Goal: Navigation & Orientation: Find specific page/section

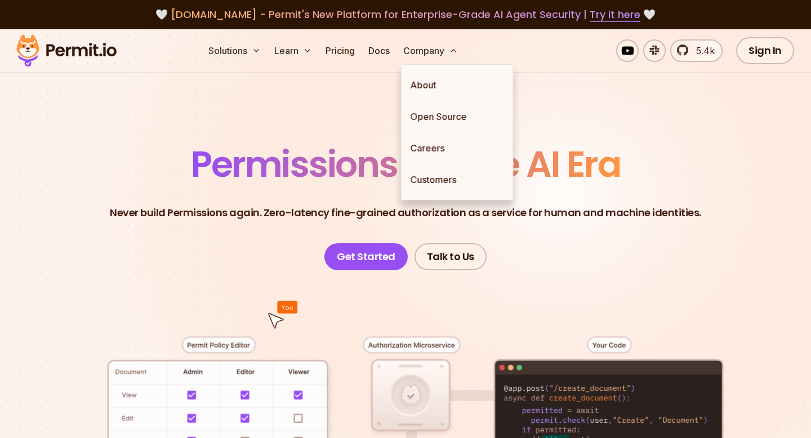
click at [436, 84] on link "About" at bounding box center [456, 85] width 111 height 32
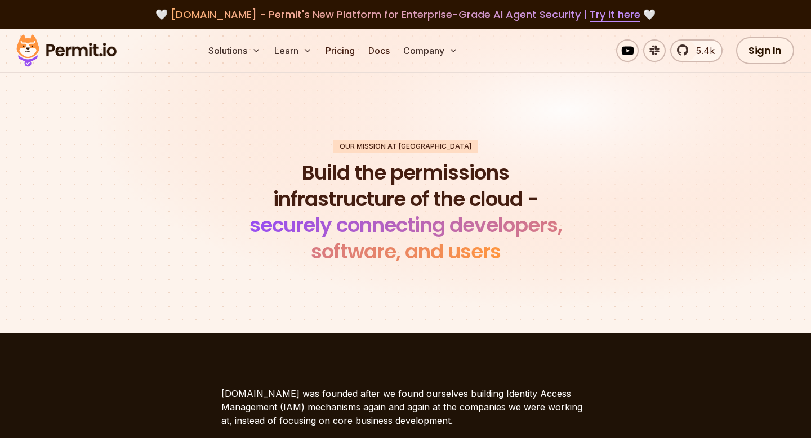
scroll to position [7, 0]
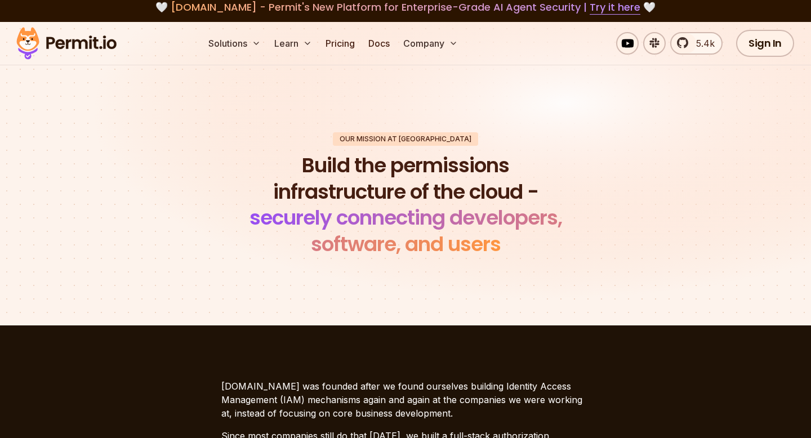
click at [409, 153] on h1 "Build the permissions infrastructure of the cloud - securely connecting develop…" at bounding box center [405, 205] width 343 height 105
click at [408, 145] on div "Our mission at [GEOGRAPHIC_DATA]" at bounding box center [405, 139] width 145 height 14
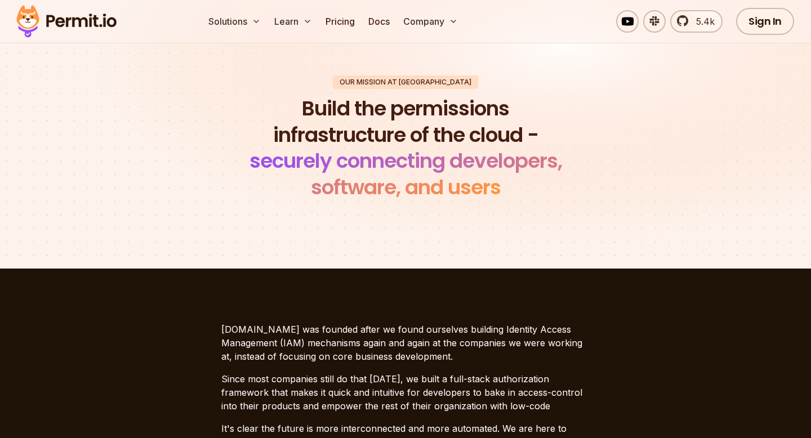
scroll to position [0, 0]
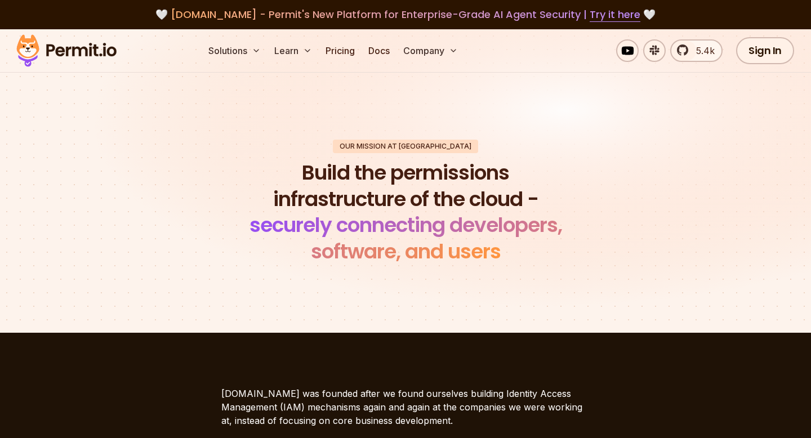
click at [407, 158] on div "Our mission at Permit Build the permissions infrastructure of the cloud - secur…" at bounding box center [405, 203] width 788 height 126
